Goal: Task Accomplishment & Management: Manage account settings

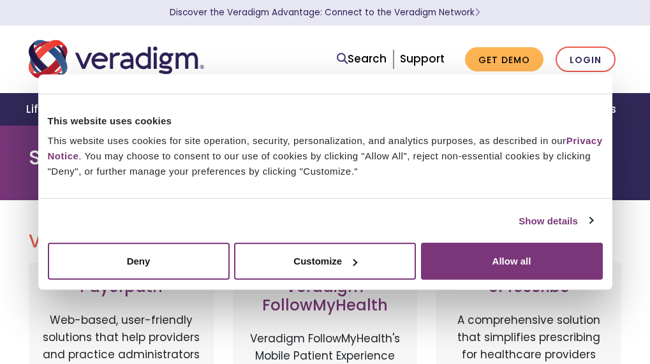
click at [589, 62] on link "Login" at bounding box center [585, 60] width 60 height 26
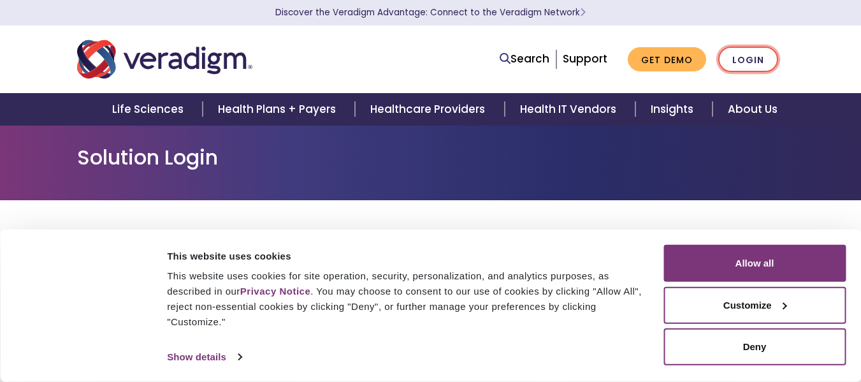
click at [739, 60] on link "Login" at bounding box center [748, 60] width 60 height 26
click at [750, 61] on link "Login" at bounding box center [748, 60] width 60 height 26
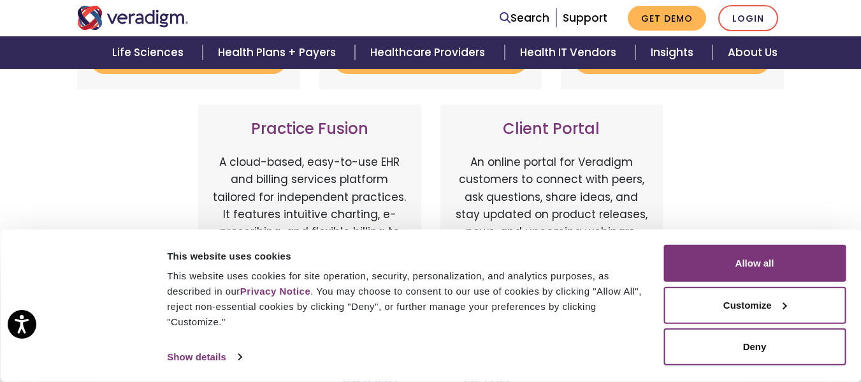
scroll to position [510, 0]
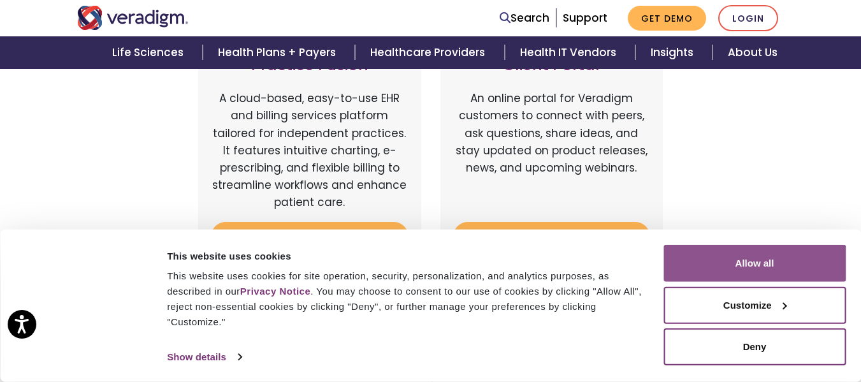
click at [761, 266] on button "Allow all" at bounding box center [755, 263] width 182 height 37
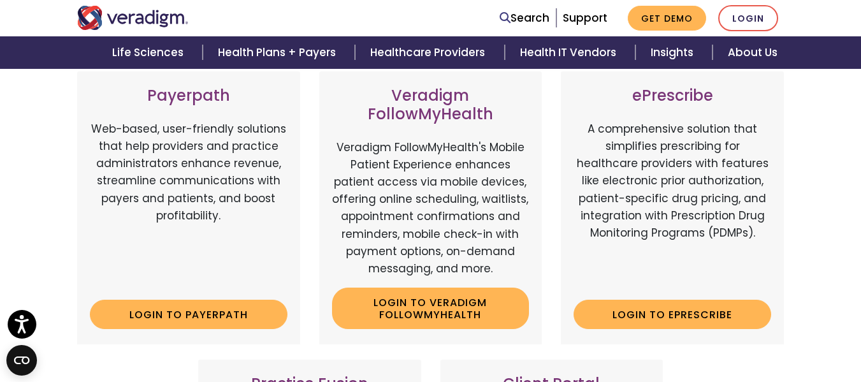
scroll to position [0, 0]
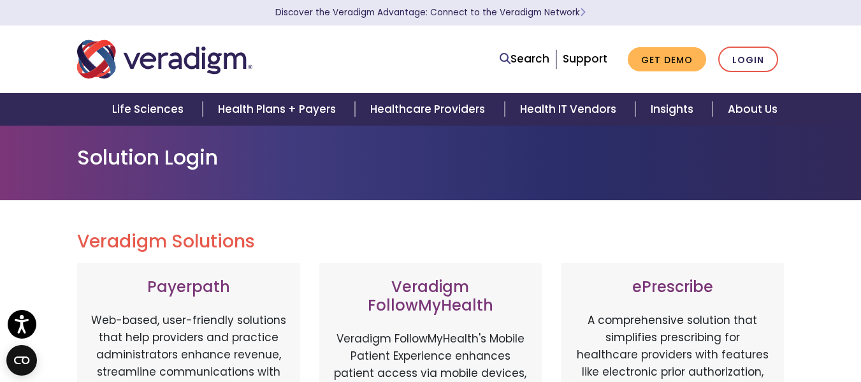
click at [745, 15] on p "Discover the Veradigm Advantage: Connect to the Veradigm Network" at bounding box center [431, 13] width 714 height 26
click at [745, 64] on link "Login" at bounding box center [748, 60] width 60 height 26
